Goal: Task Accomplishment & Management: Complete application form

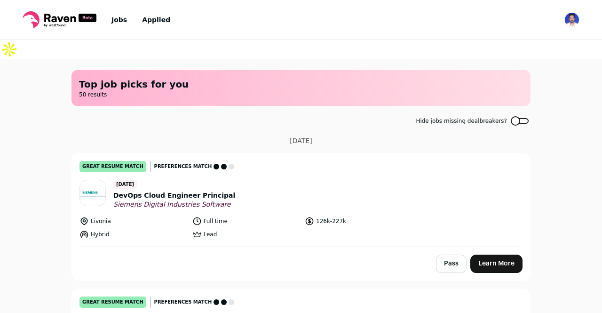
click at [170, 190] on span "DevOps Cloud Engineer Principal" at bounding box center [174, 195] width 122 height 10
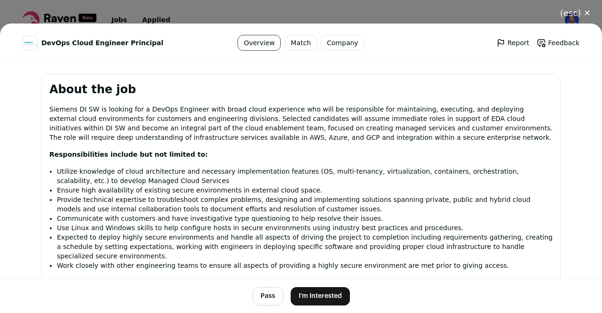
scroll to position [419, 0]
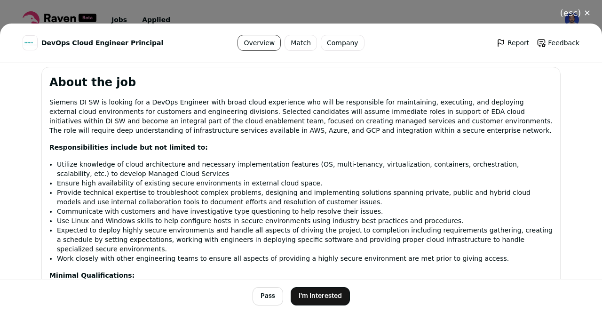
click at [303, 294] on button "I'm Interested" at bounding box center [320, 296] width 59 height 18
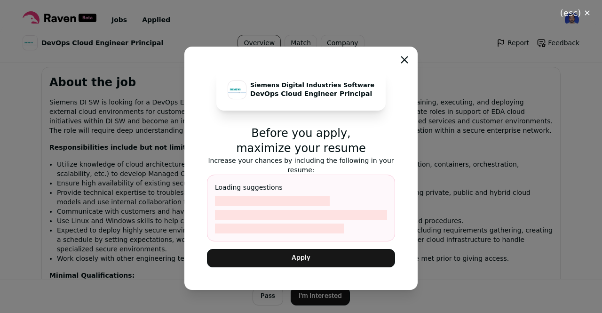
click at [294, 261] on button "Apply" at bounding box center [301, 258] width 188 height 18
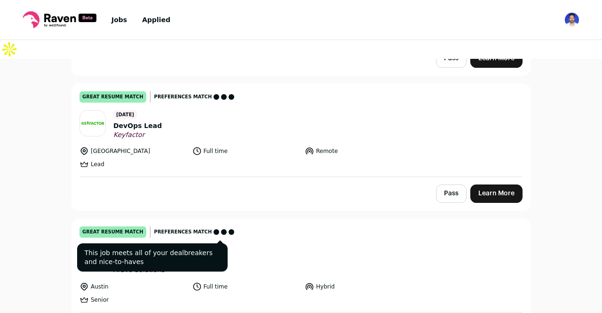
scroll to position [513, 0]
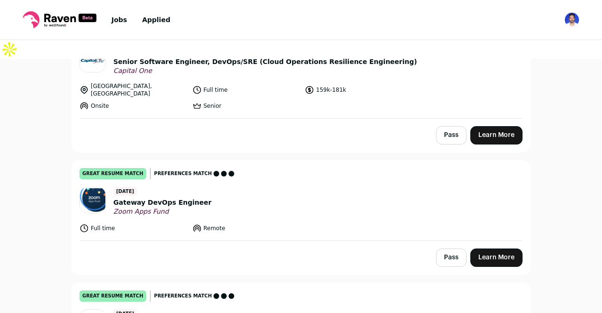
click at [155, 198] on span "Gateway DevOps Engineer" at bounding box center [162, 203] width 98 height 10
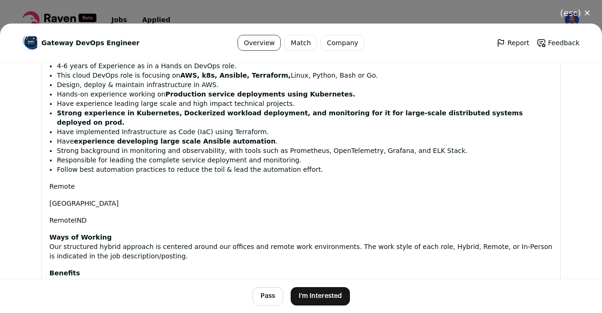
scroll to position [618, 0]
click at [577, 11] on button "(esc) ✕" at bounding box center [575, 13] width 53 height 21
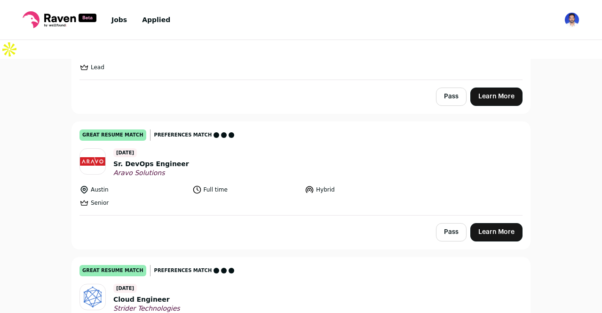
scroll to position [809, 0]
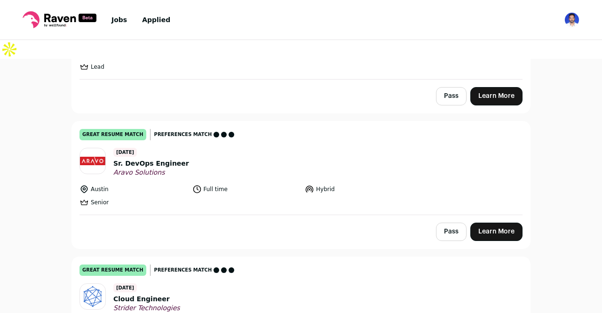
click at [149, 159] on span "Sr. DevOps Engineer" at bounding box center [151, 164] width 76 height 10
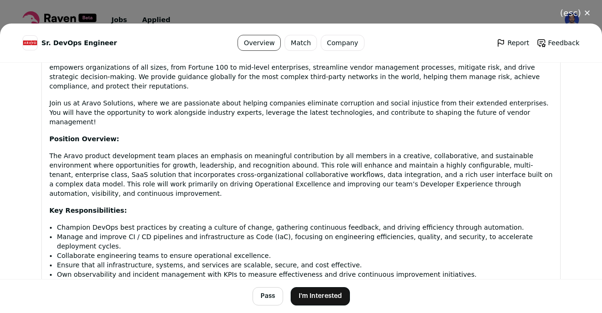
scroll to position [504, 0]
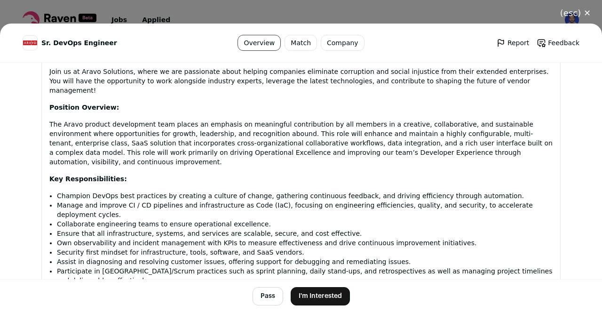
click at [330, 295] on button "I'm Interested" at bounding box center [320, 296] width 59 height 18
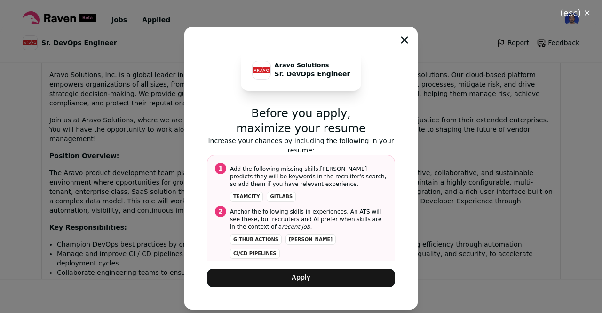
scroll to position [552, 0]
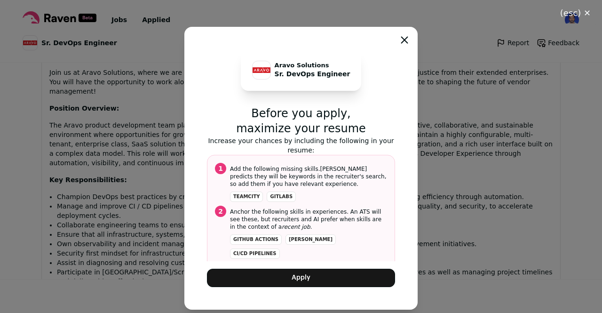
click at [316, 265] on span "Mention the following keywords . Recruiters also use keywords to identify speci…" at bounding box center [308, 280] width 157 height 30
click at [306, 279] on button "Apply" at bounding box center [301, 278] width 188 height 18
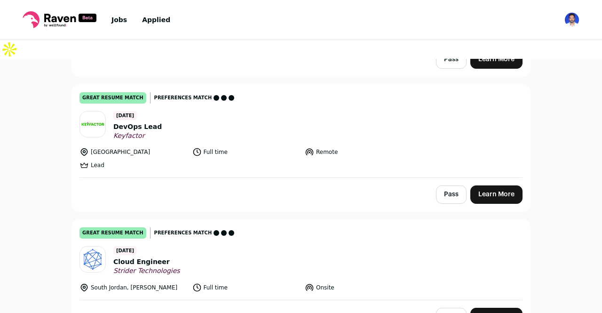
scroll to position [835, 0]
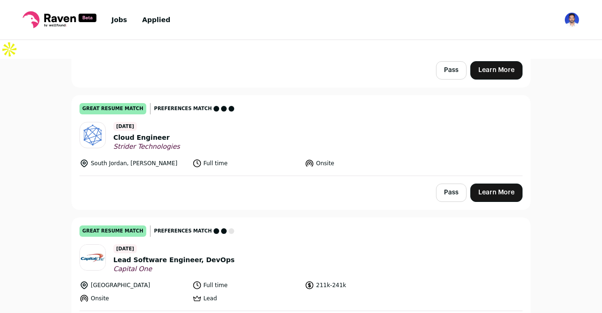
click at [134, 133] on span "Cloud Engineer" at bounding box center [146, 138] width 67 height 10
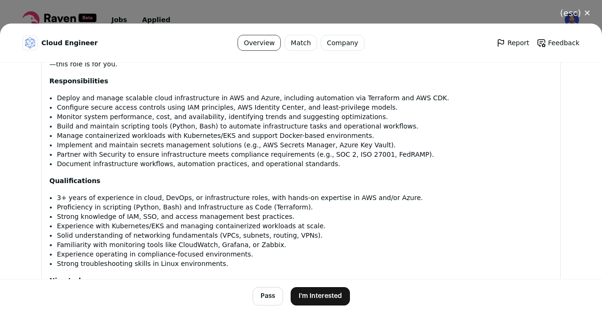
scroll to position [571, 0]
click at [309, 295] on button "I'm Interested" at bounding box center [320, 296] width 59 height 18
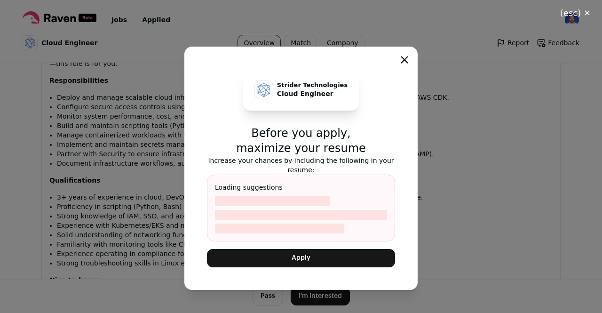
click at [302, 257] on button "Apply" at bounding box center [301, 258] width 188 height 18
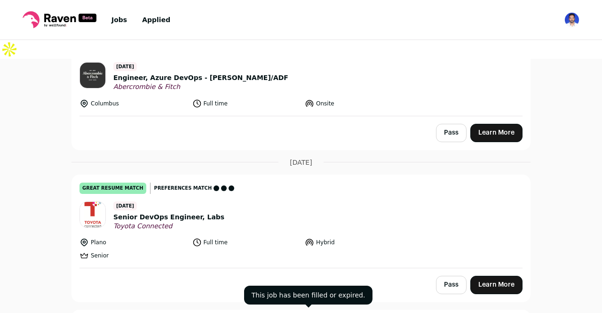
scroll to position [2074, 0]
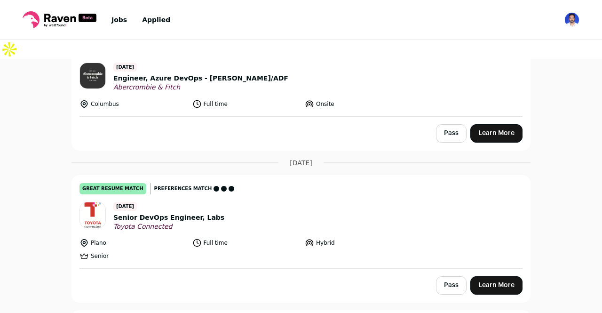
click at [149, 213] on span "Senior DevOps Engineer, Labs" at bounding box center [168, 218] width 111 height 10
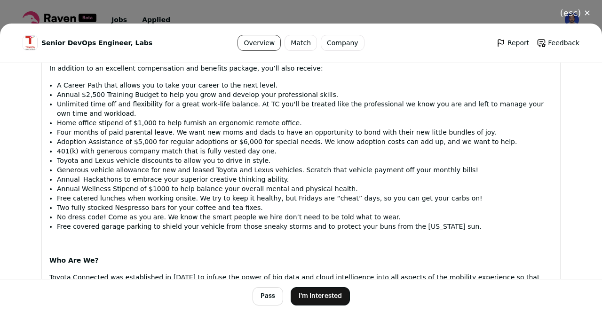
scroll to position [1237, 0]
click at [307, 296] on button "I'm Interested" at bounding box center [320, 296] width 59 height 18
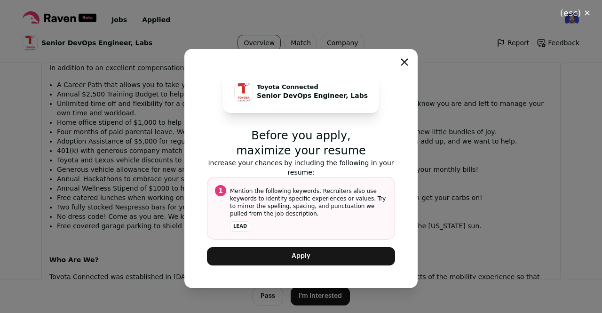
click at [299, 257] on button "Apply" at bounding box center [301, 256] width 188 height 18
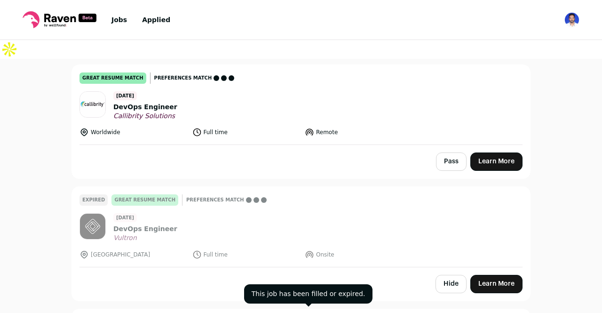
scroll to position [4313, 0]
